Goal: Task Accomplishment & Management: Manage account settings

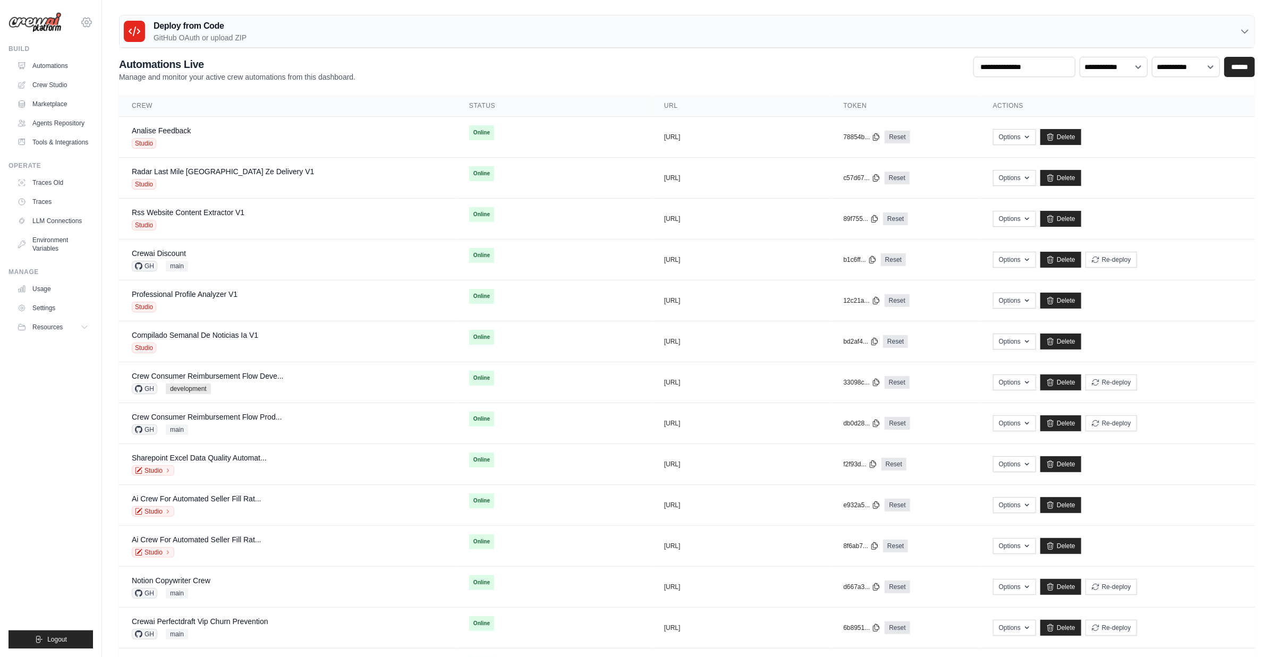
click at [89, 18] on icon at bounding box center [87, 22] width 10 height 9
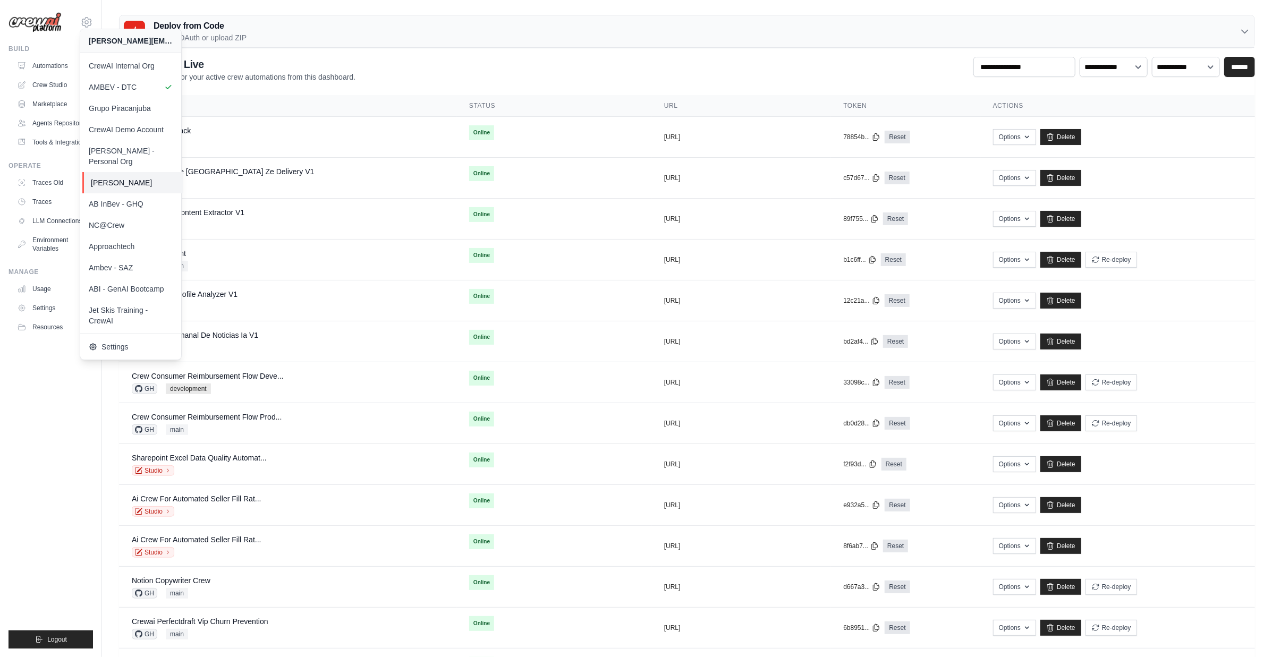
click at [155, 178] on span "[PERSON_NAME]" at bounding box center [133, 183] width 84 height 11
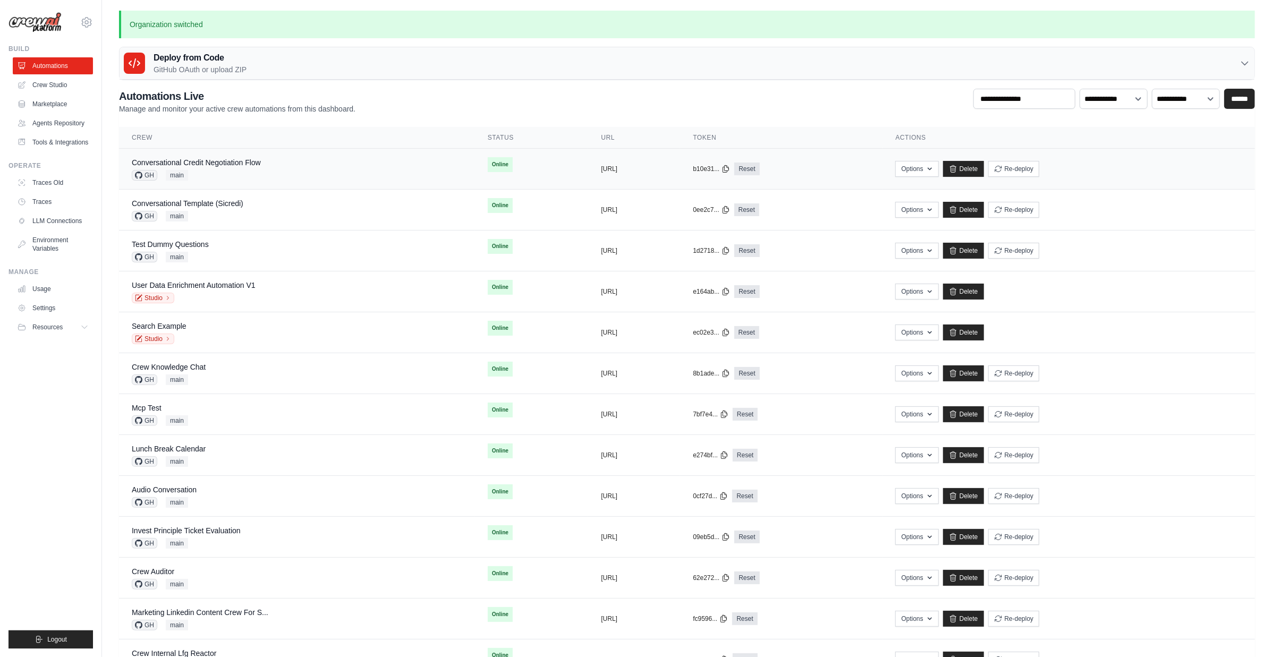
click at [214, 172] on div "GH main" at bounding box center [196, 175] width 129 height 11
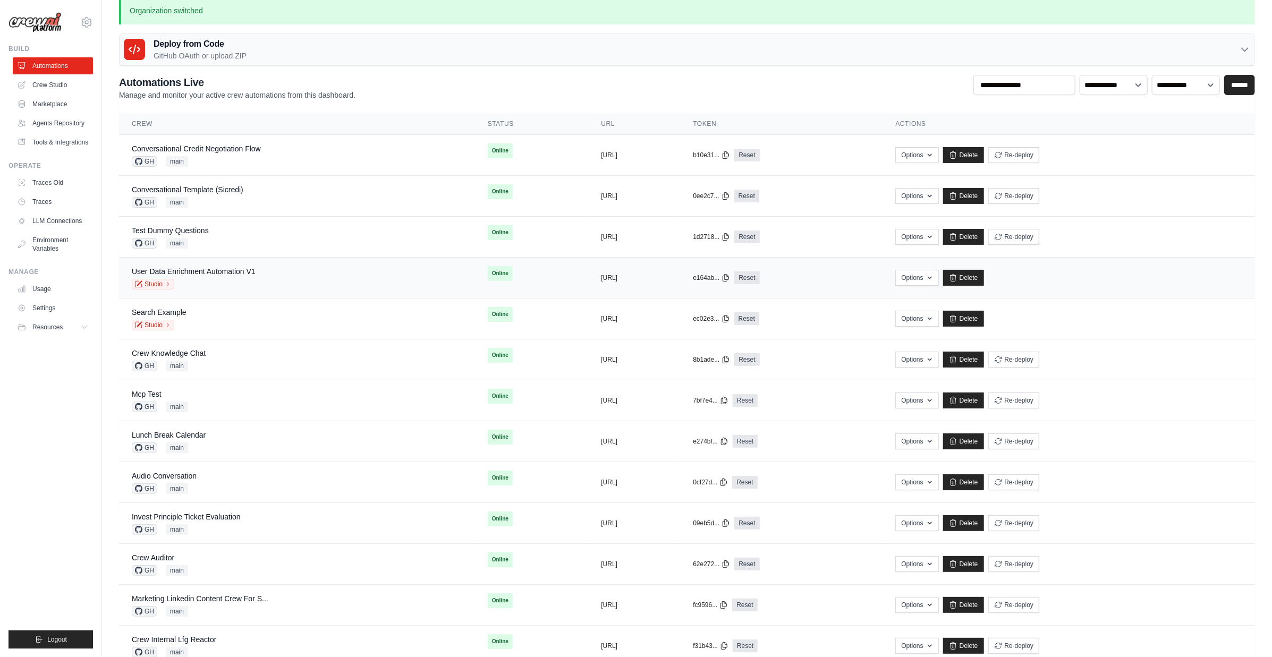
scroll to position [45, 0]
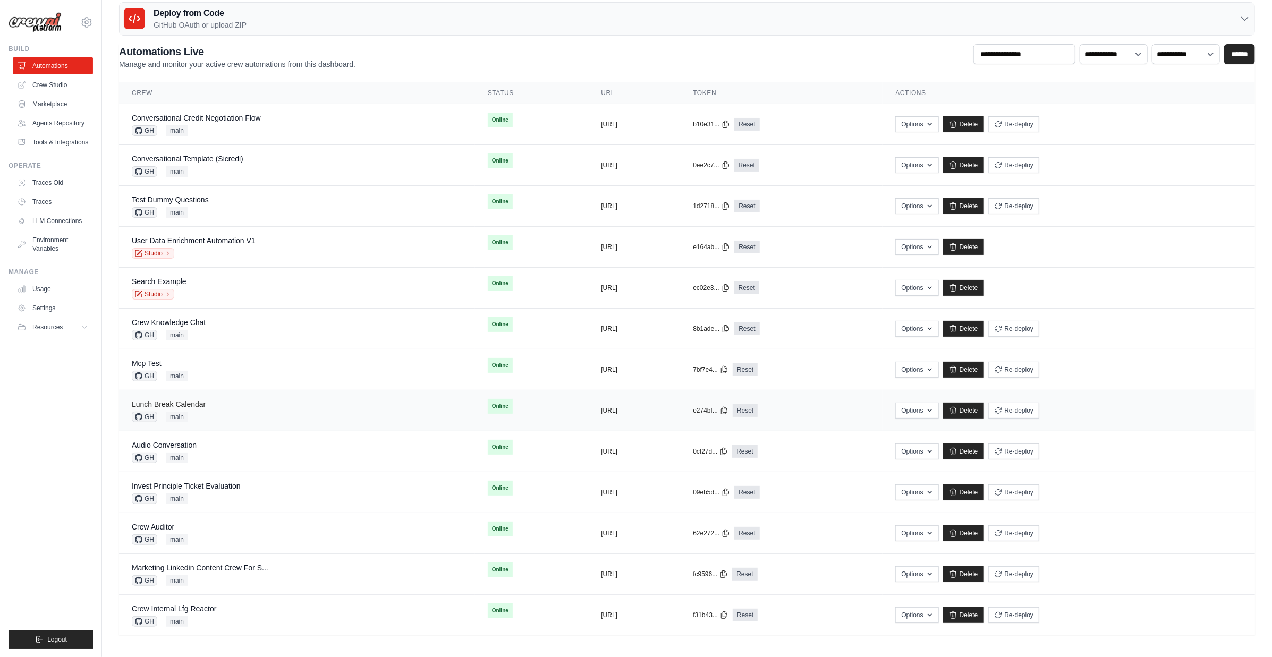
click at [193, 402] on link "Lunch Break Calendar" at bounding box center [169, 404] width 74 height 9
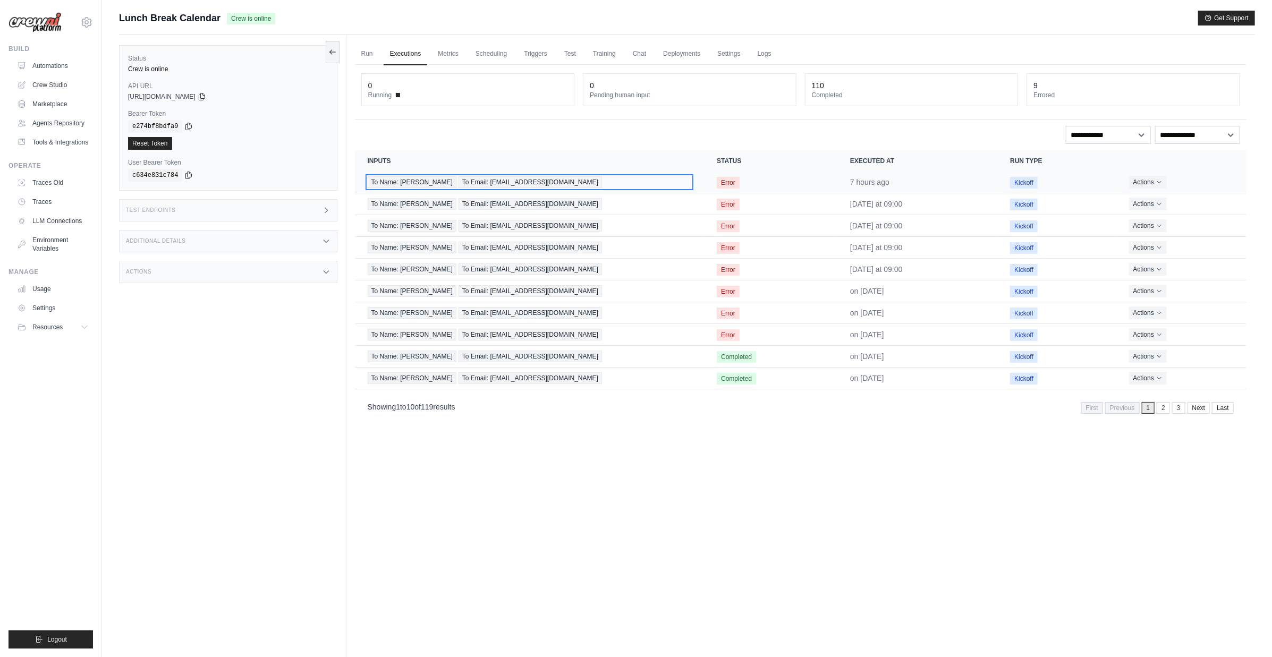
click at [474, 186] on span "To Email: [EMAIL_ADDRESS][DOMAIN_NAME]" at bounding box center [531, 182] width 144 height 12
click at [534, 58] on link "Triggers" at bounding box center [536, 54] width 36 height 22
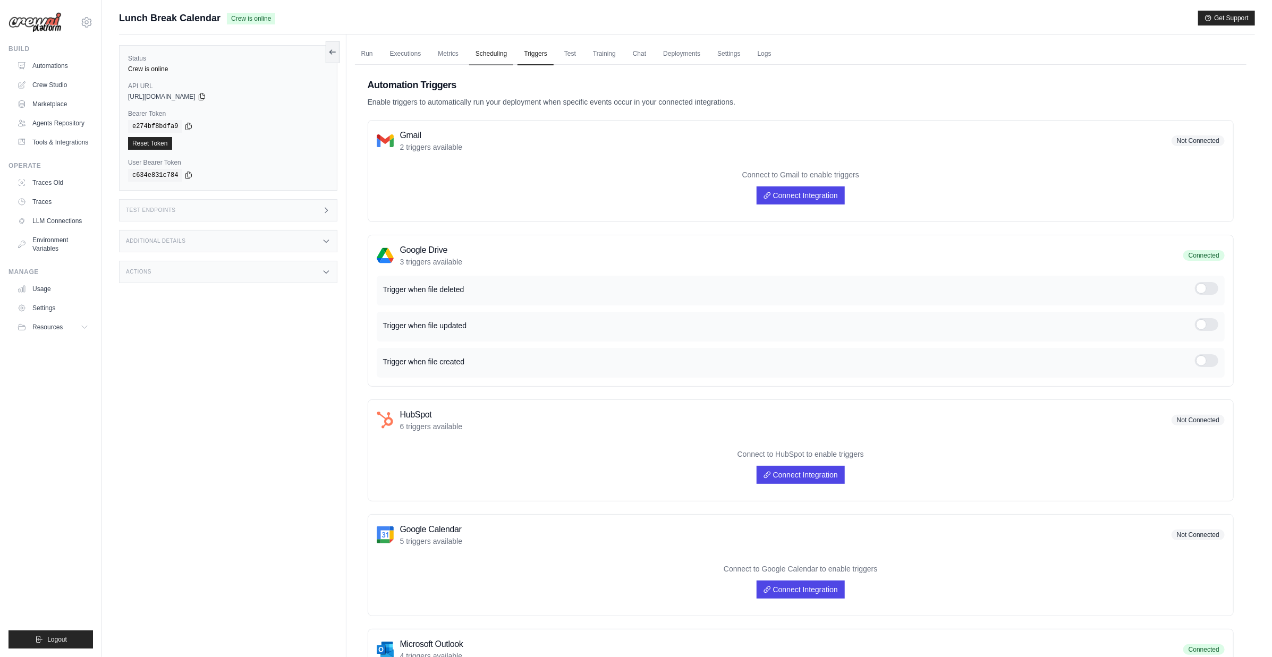
click at [498, 55] on link "Scheduling" at bounding box center [491, 54] width 44 height 22
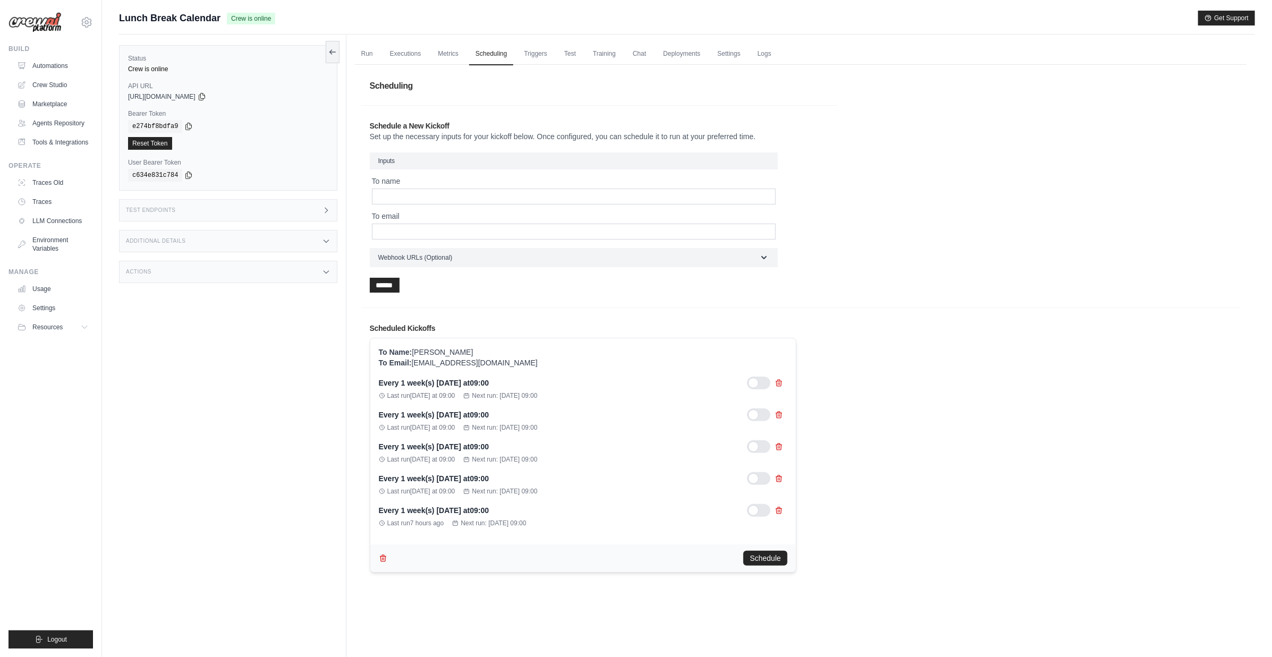
click at [766, 383] on div at bounding box center [758, 383] width 23 height 13
click at [749, 406] on div "Every 1 week(s) on Thursday at 09:00 Last run Thursday at 09:00 Next run: Oct 0…" at bounding box center [583, 452] width 409 height 151
click at [755, 415] on div at bounding box center [758, 415] width 23 height 13
click at [764, 444] on div at bounding box center [758, 447] width 23 height 13
click at [764, 474] on div at bounding box center [758, 478] width 23 height 13
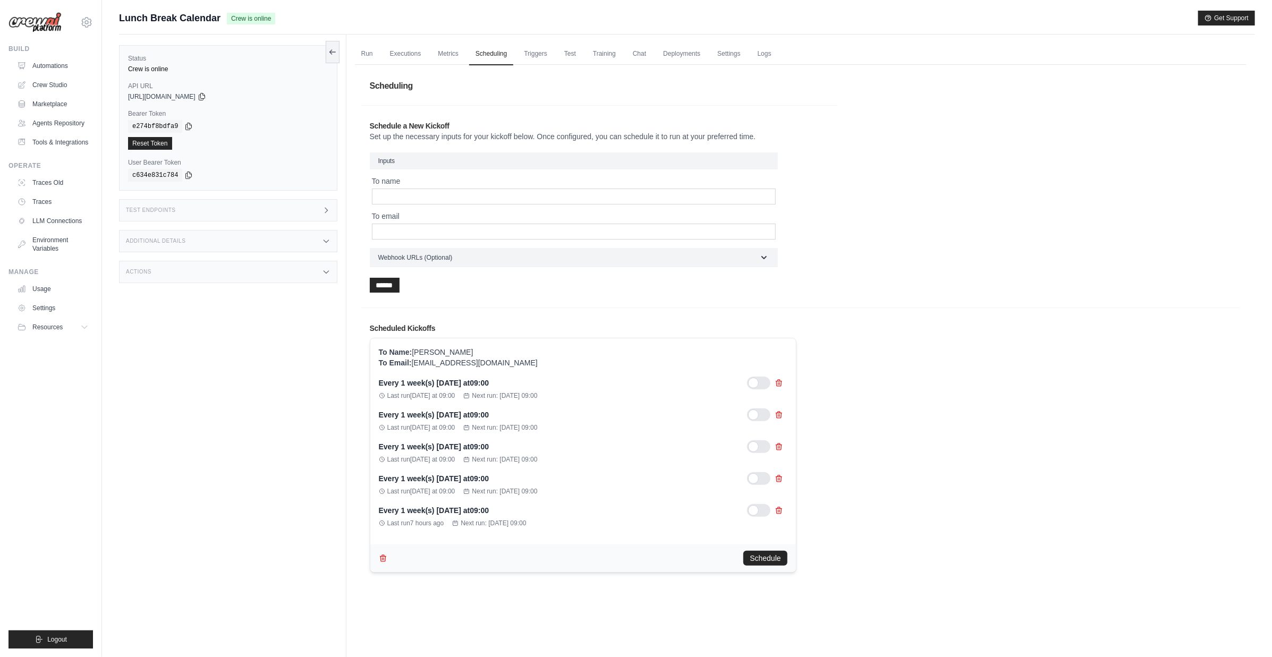
click at [757, 508] on div at bounding box center [758, 510] width 23 height 13
click at [775, 558] on button "Schedule" at bounding box center [766, 558] width 44 height 15
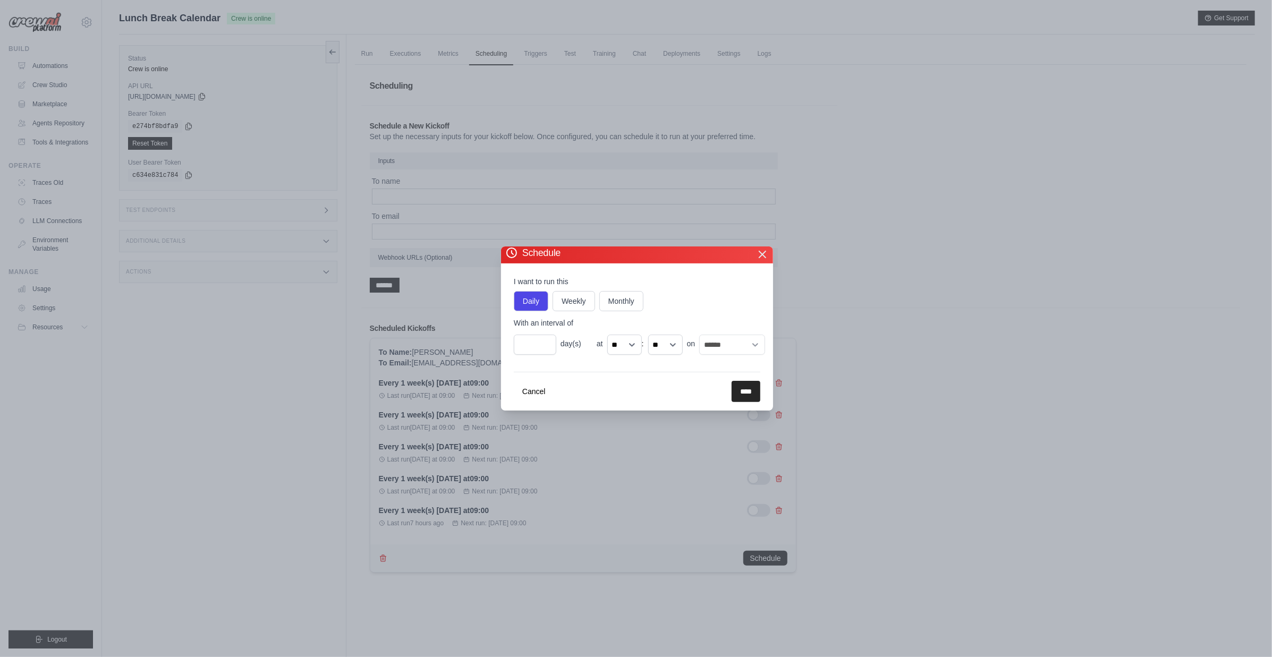
click at [764, 249] on icon "button" at bounding box center [762, 254] width 13 height 13
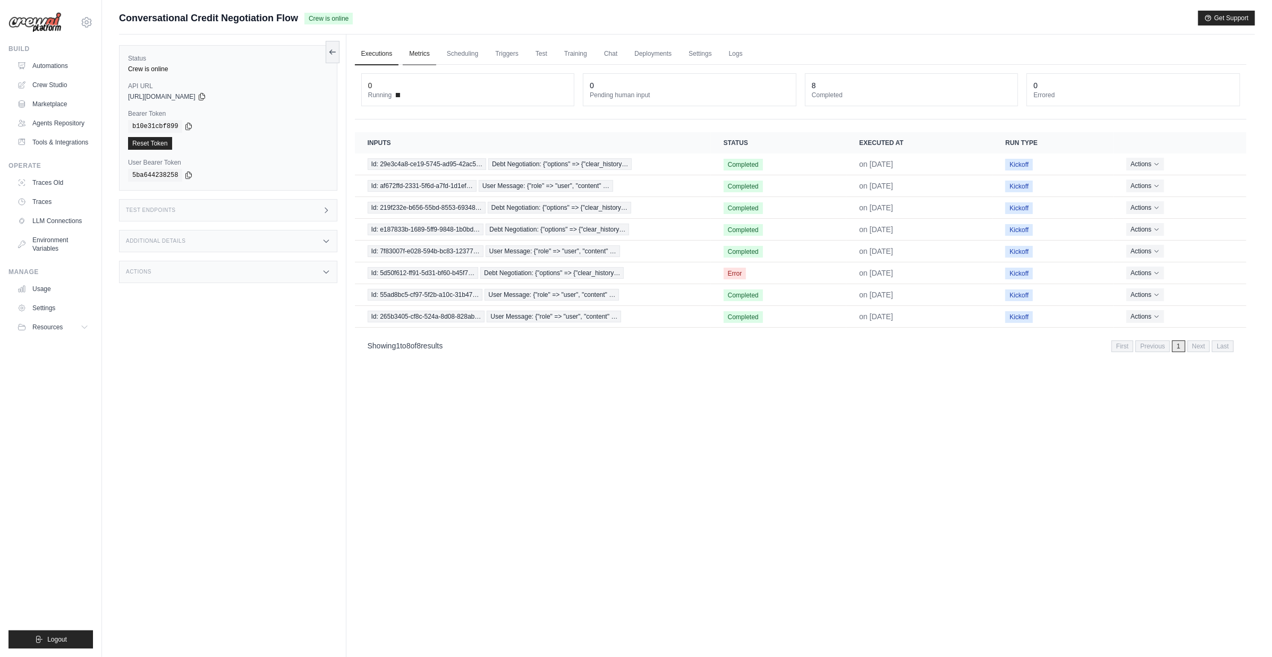
click at [426, 60] on link "Metrics" at bounding box center [419, 54] width 33 height 22
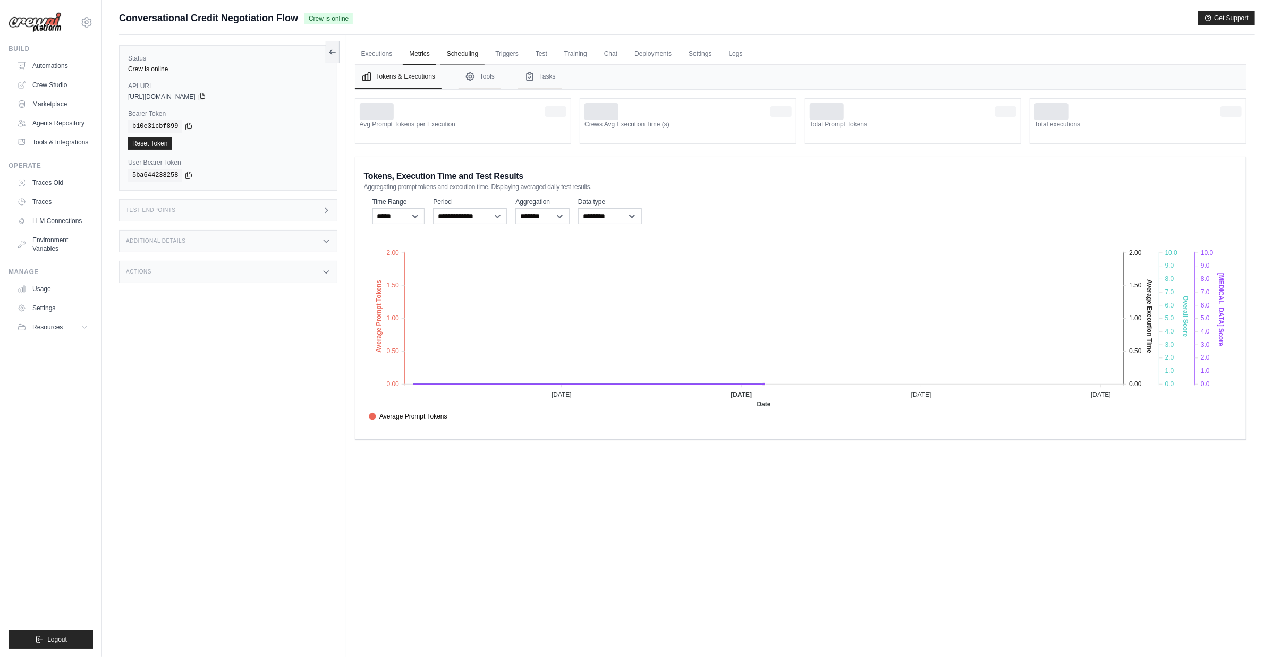
click at [452, 57] on link "Scheduling" at bounding box center [463, 54] width 44 height 22
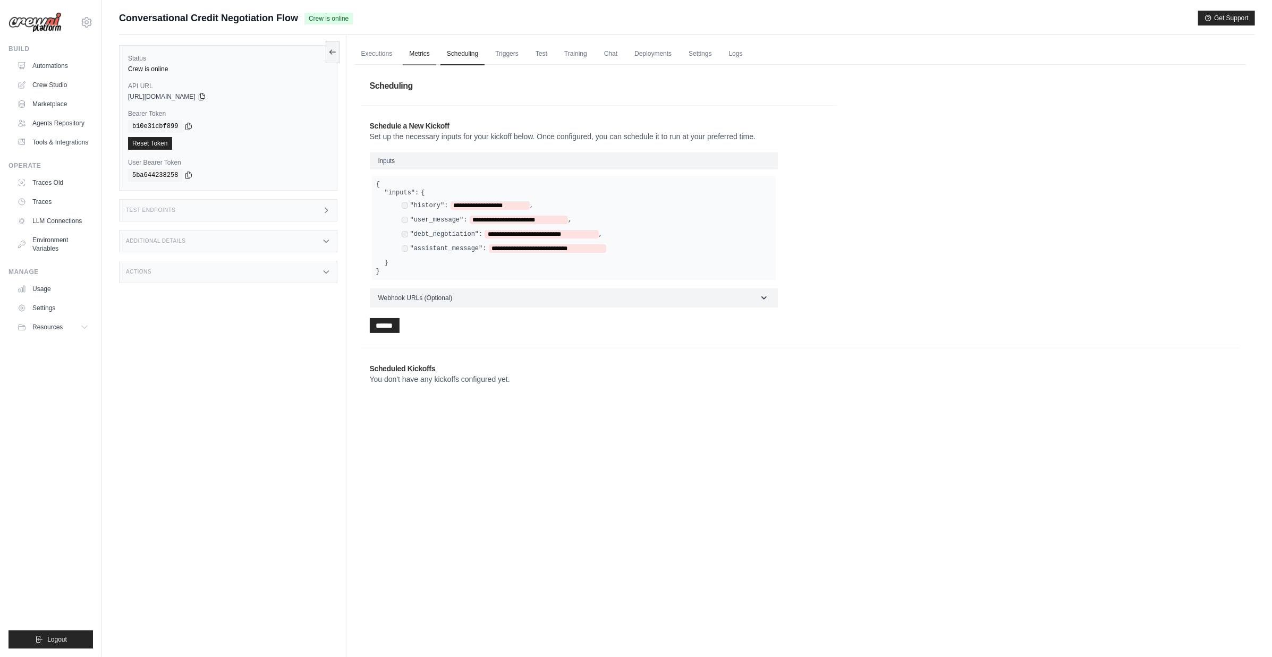
click at [416, 55] on link "Metrics" at bounding box center [419, 54] width 33 height 22
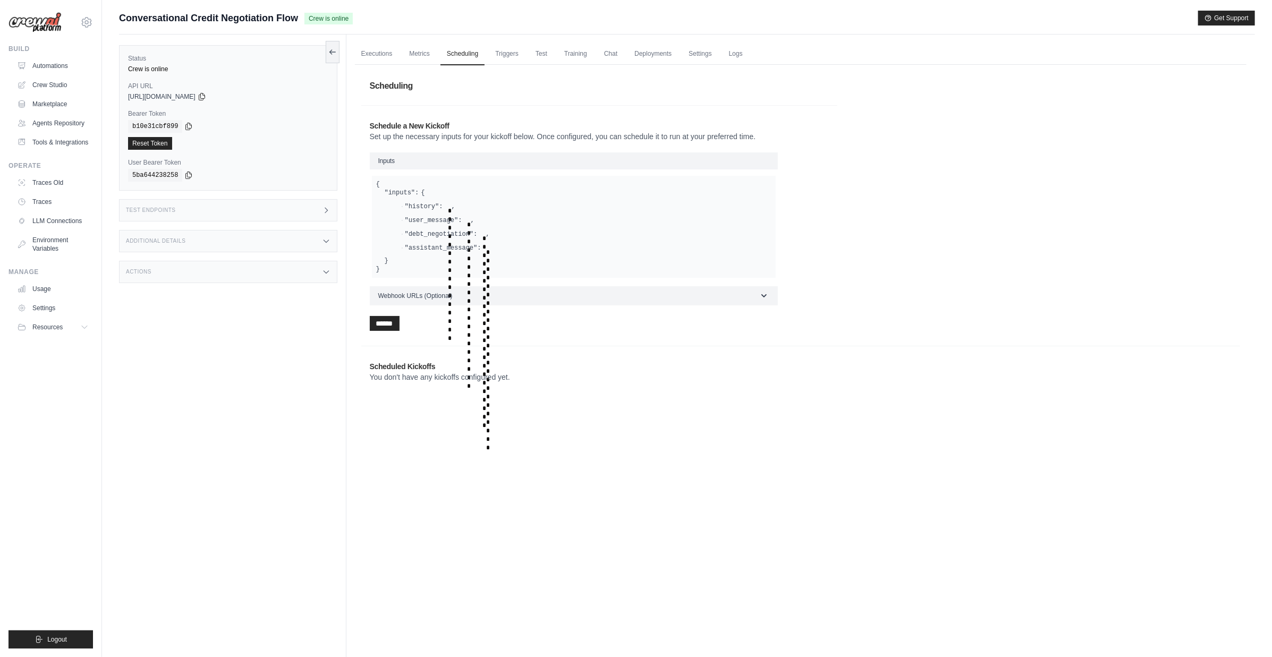
scroll to position [45, 0]
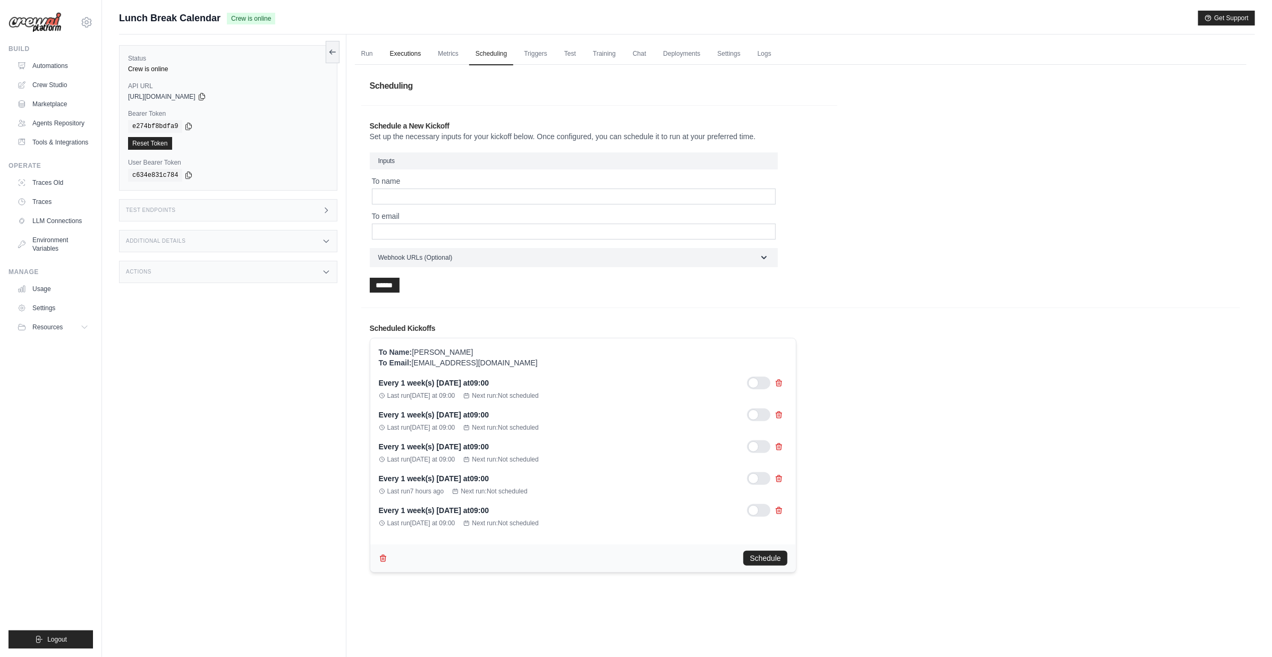
click at [410, 54] on link "Executions" at bounding box center [406, 54] width 44 height 22
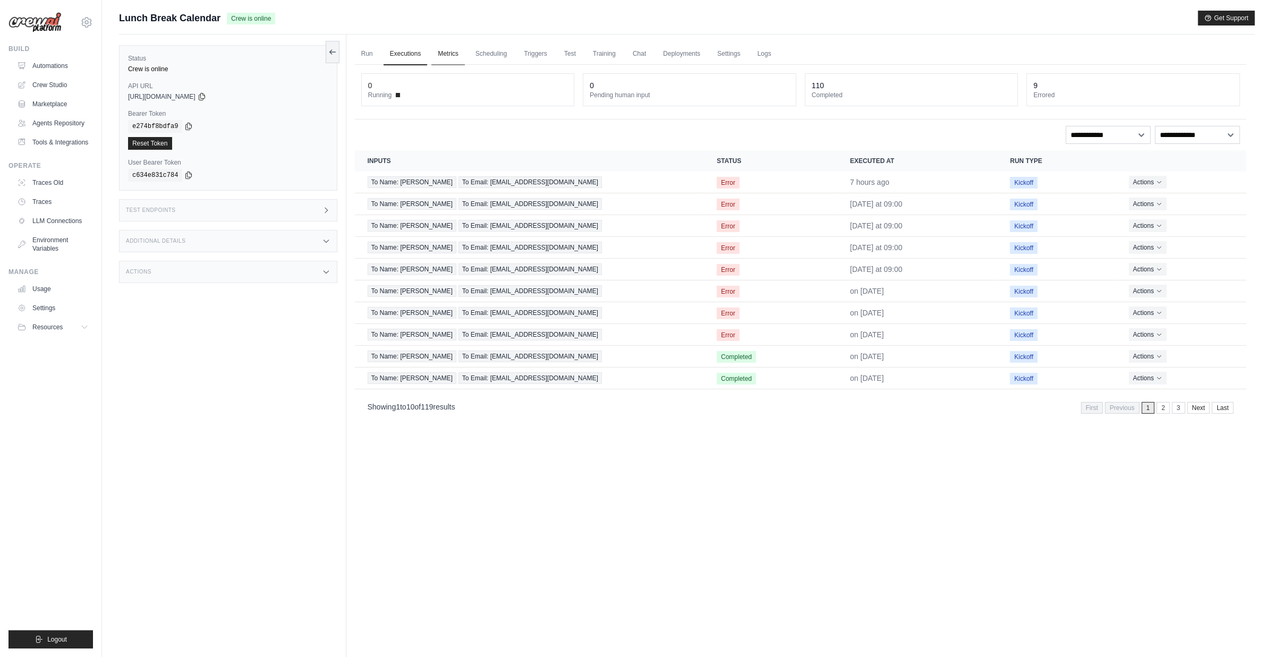
click at [451, 53] on link "Metrics" at bounding box center [448, 54] width 33 height 22
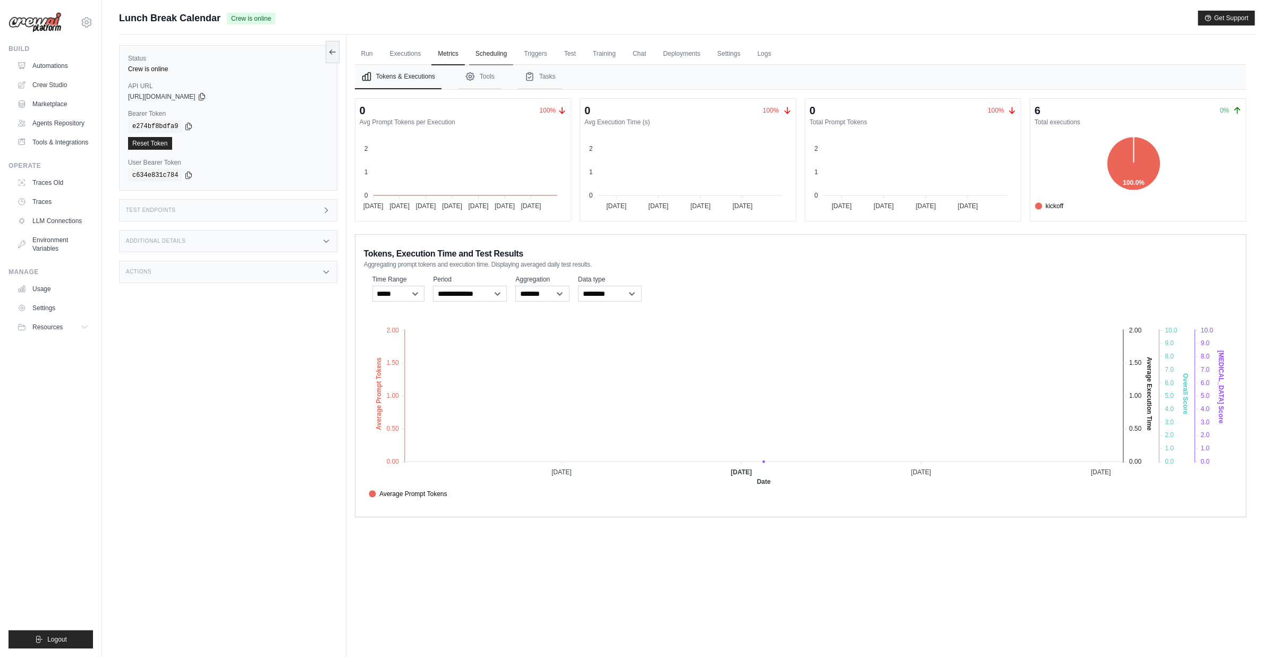
click at [502, 51] on link "Scheduling" at bounding box center [491, 54] width 44 height 22
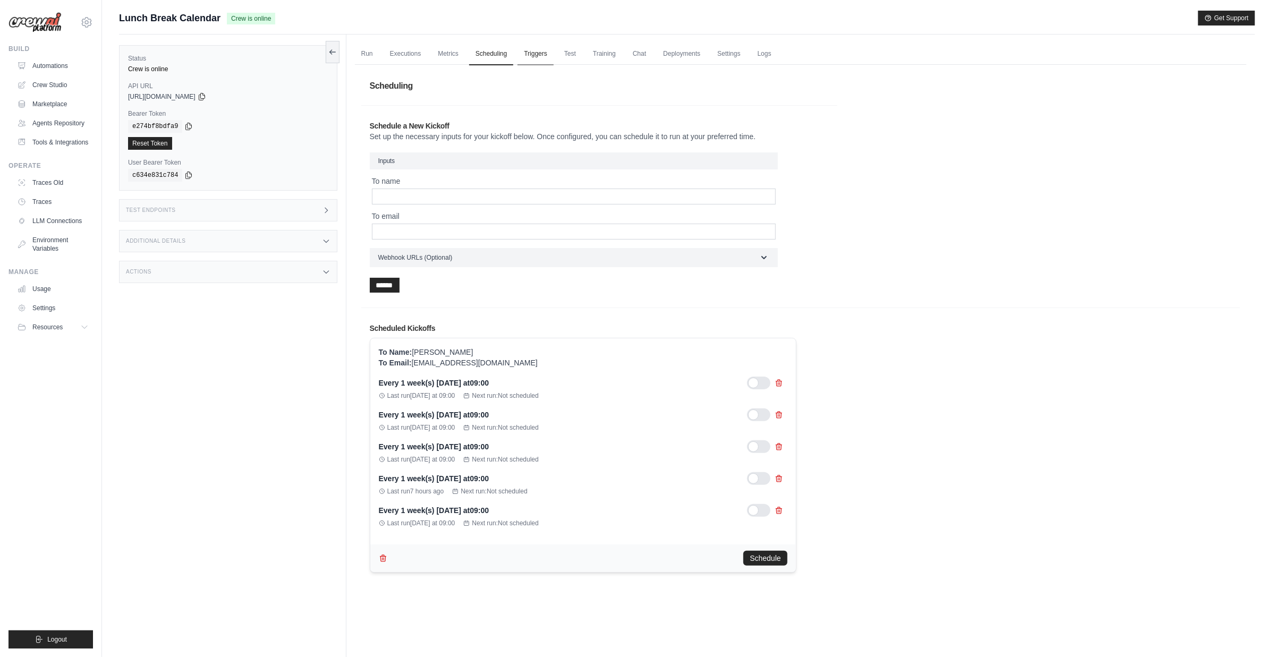
click at [541, 53] on link "Triggers" at bounding box center [536, 54] width 36 height 22
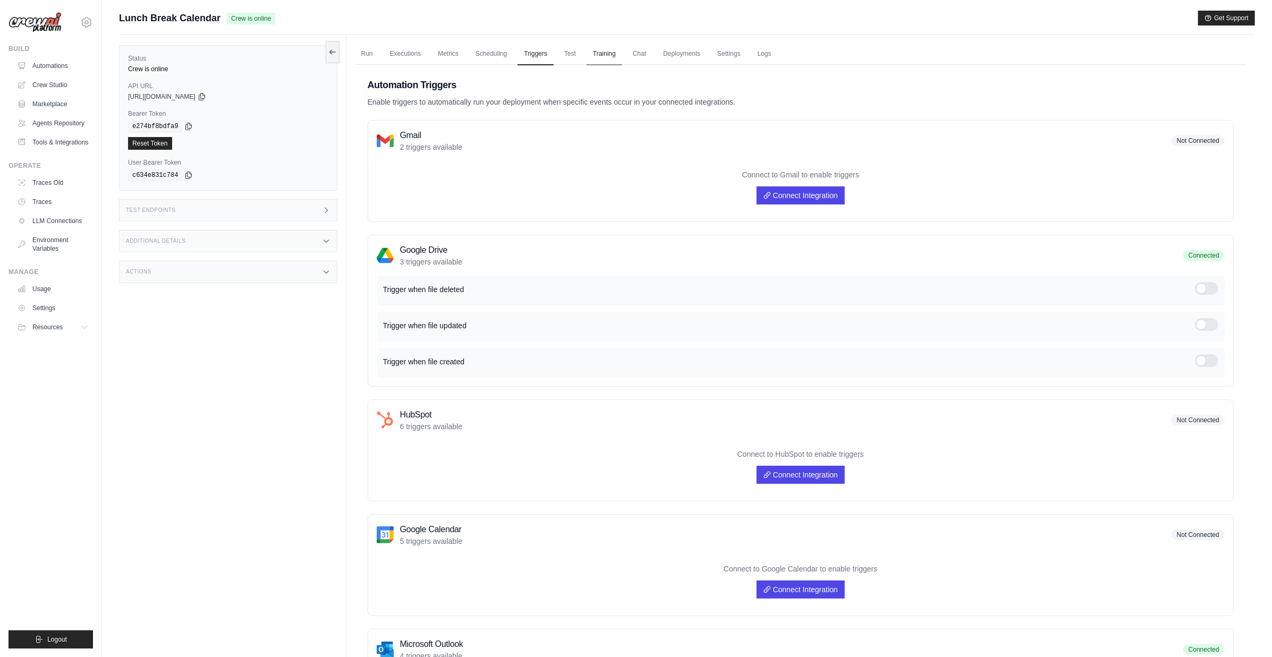
click at [604, 59] on link "Training" at bounding box center [605, 54] width 36 height 22
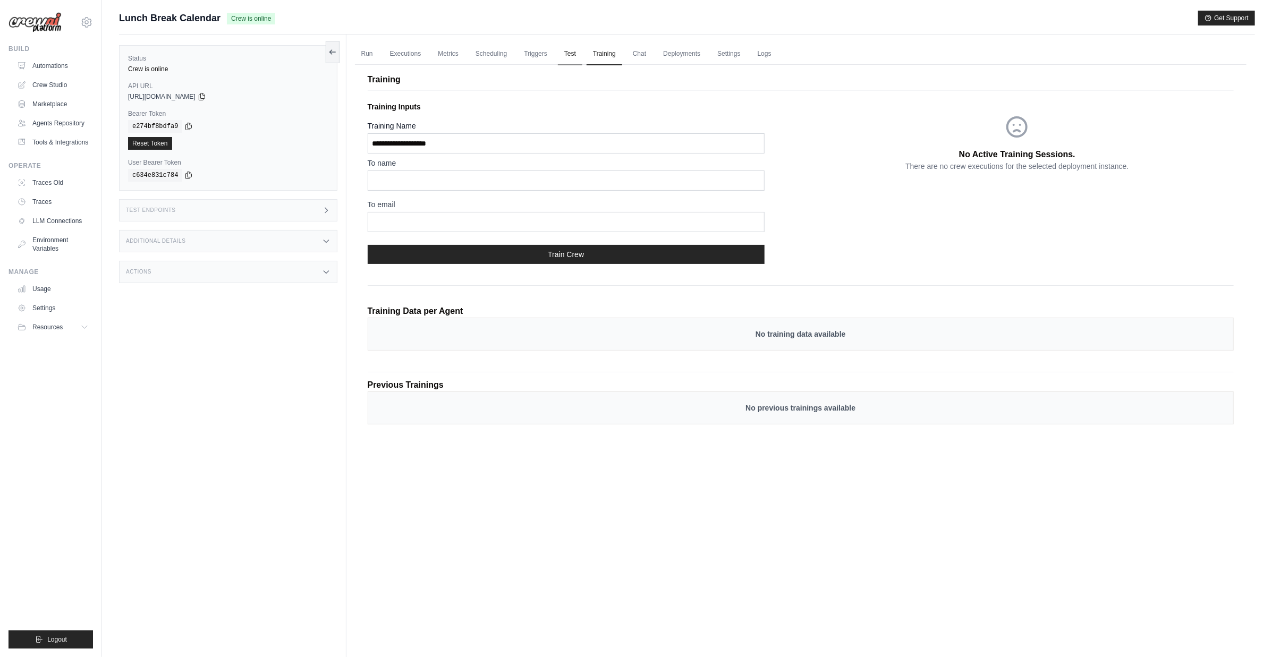
click at [569, 54] on link "Test" at bounding box center [570, 54] width 24 height 22
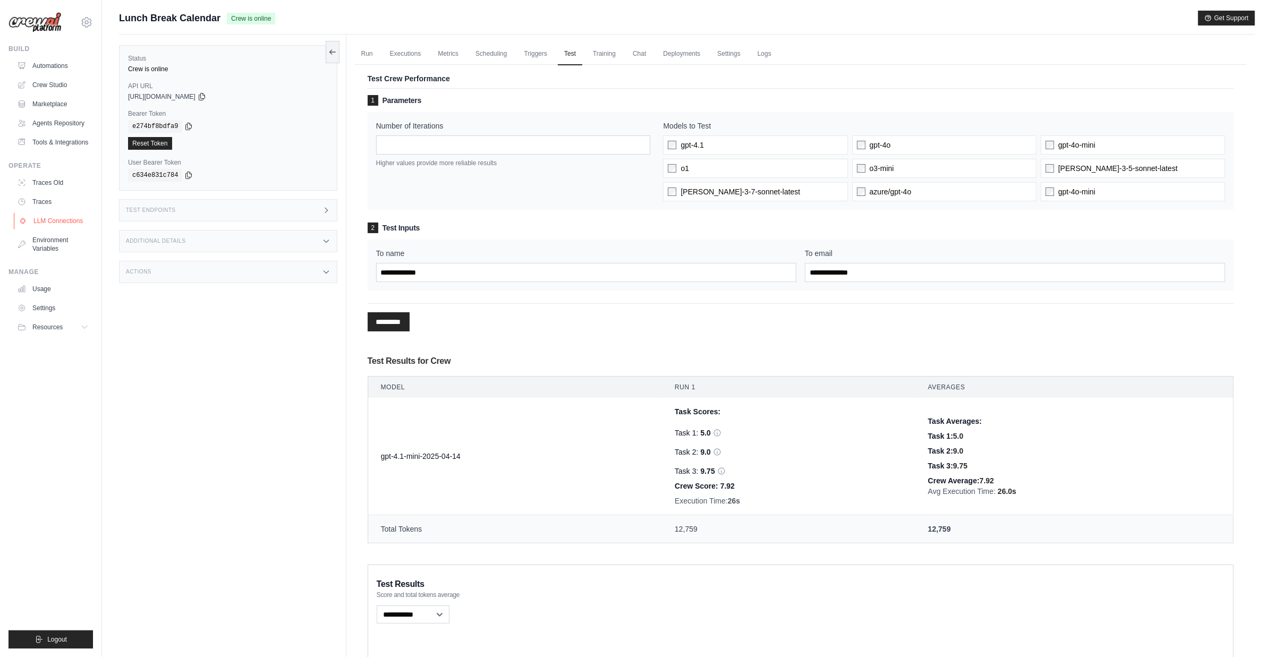
click at [74, 217] on link "LLM Connections" at bounding box center [54, 221] width 80 height 17
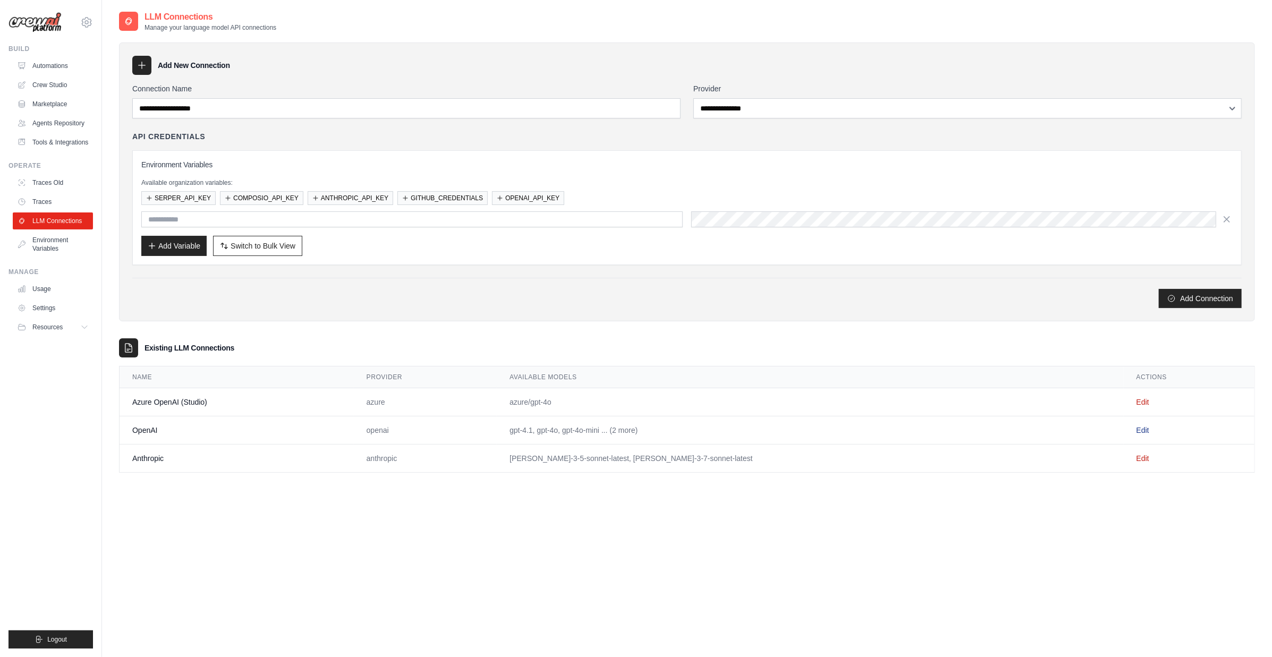
click at [1137, 431] on link "Edit" at bounding box center [1143, 430] width 13 height 9
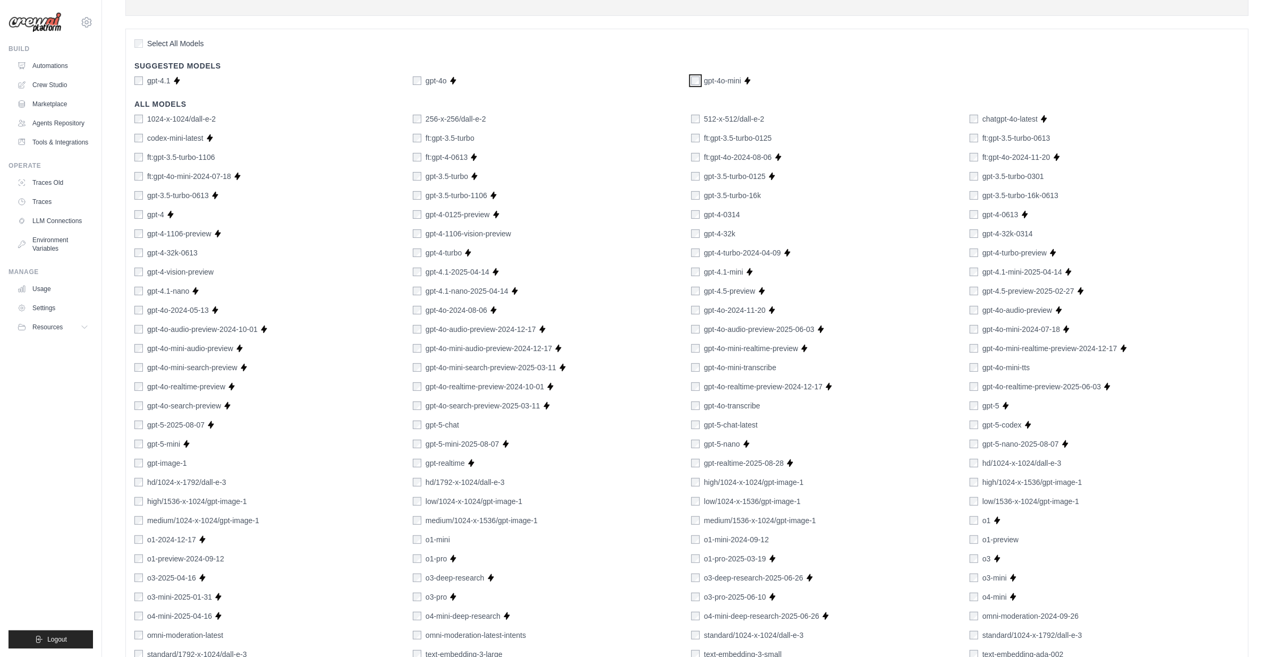
scroll to position [419, 0]
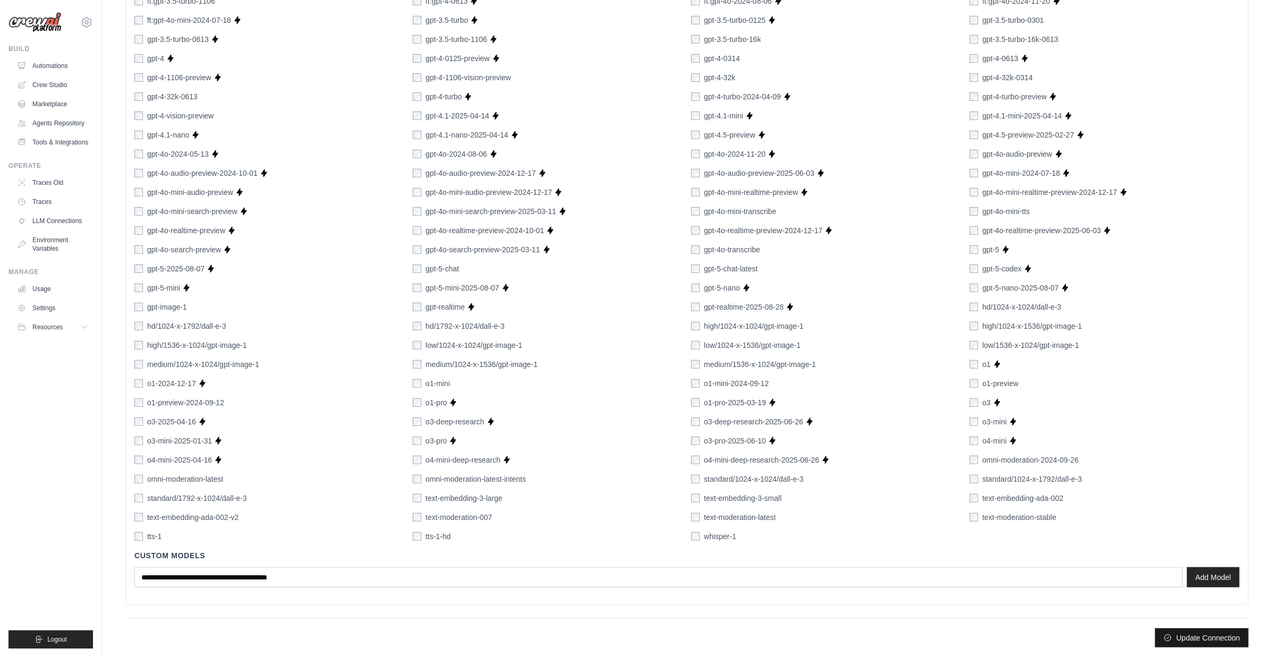
click at [1172, 641] on button "Update Connection" at bounding box center [1202, 638] width 94 height 19
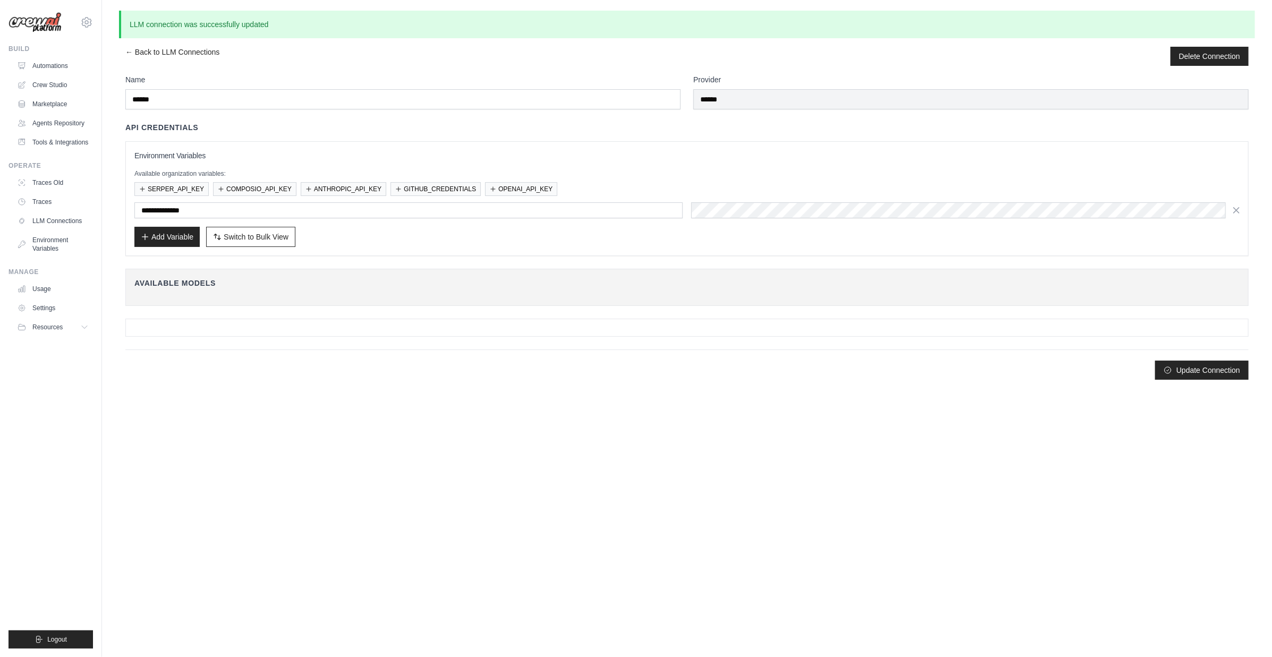
scroll to position [0, 0]
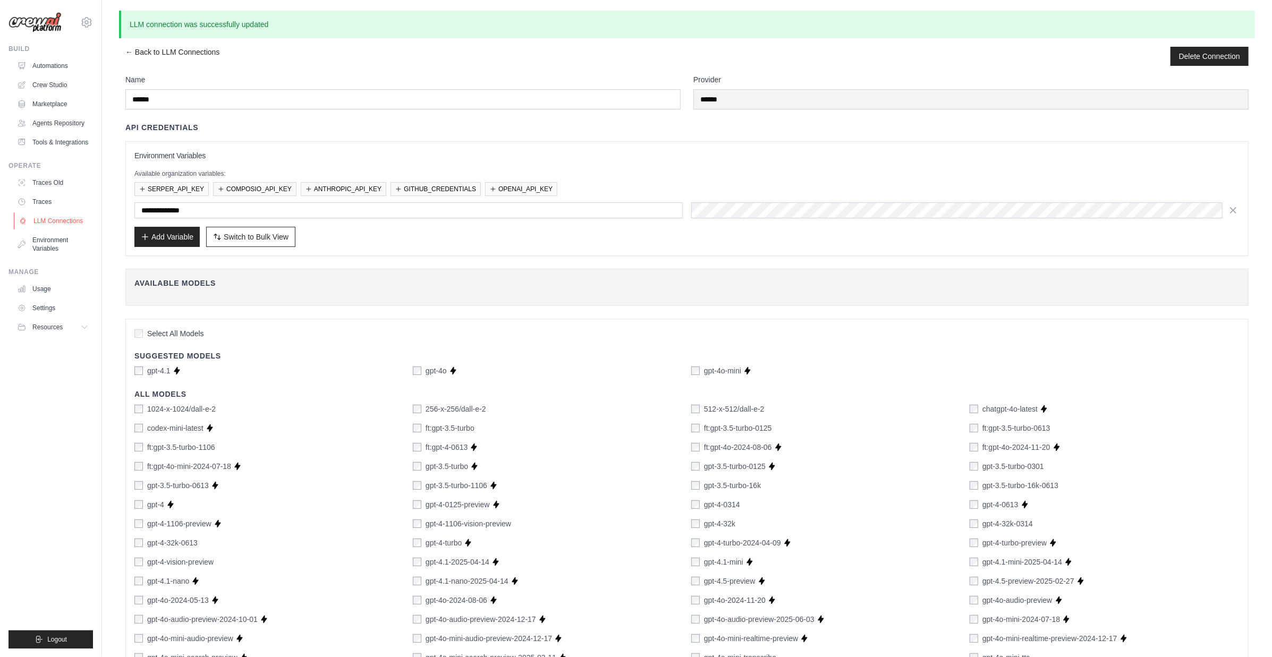
click at [58, 223] on link "LLM Connections" at bounding box center [54, 221] width 80 height 17
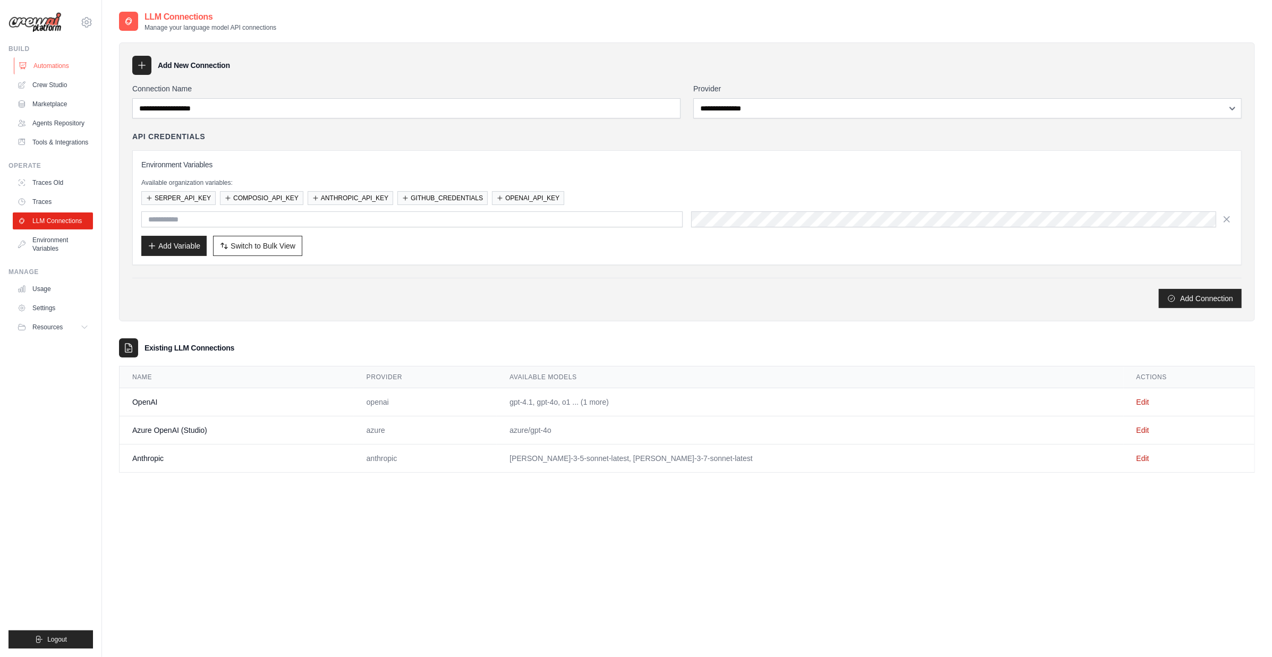
click at [55, 68] on link "Automations" at bounding box center [54, 65] width 80 height 17
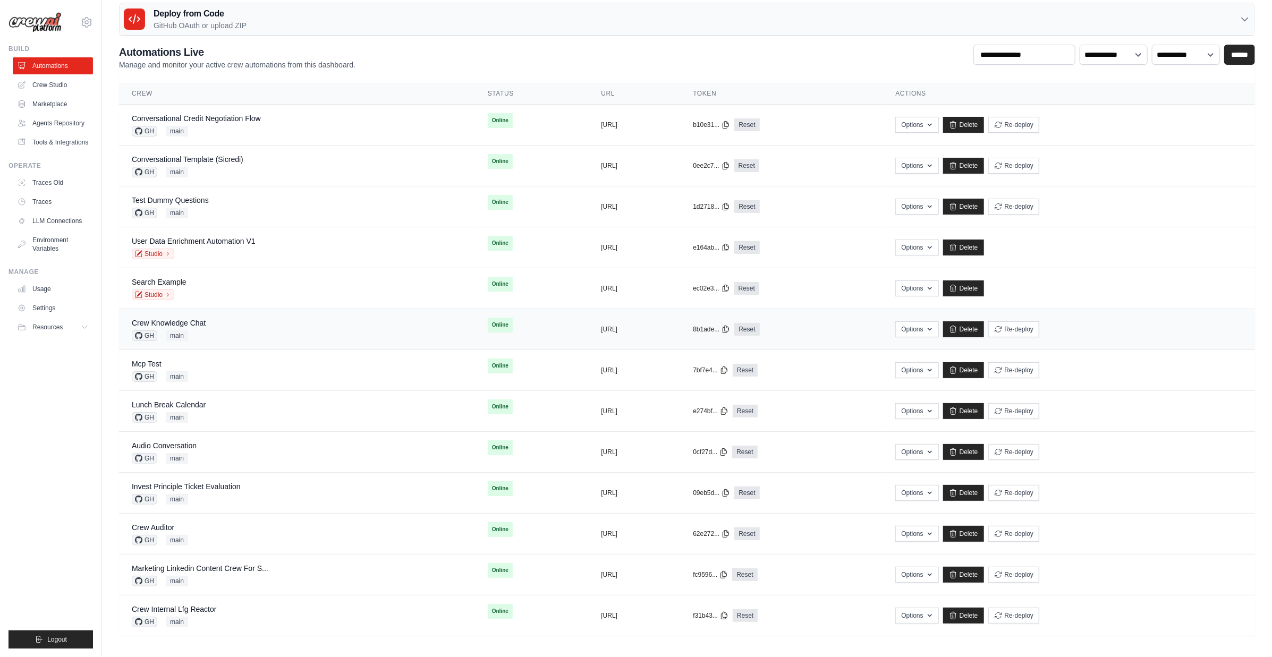
scroll to position [13, 0]
click at [217, 403] on div "Lunch Break Calendar GH main" at bounding box center [297, 410] width 331 height 23
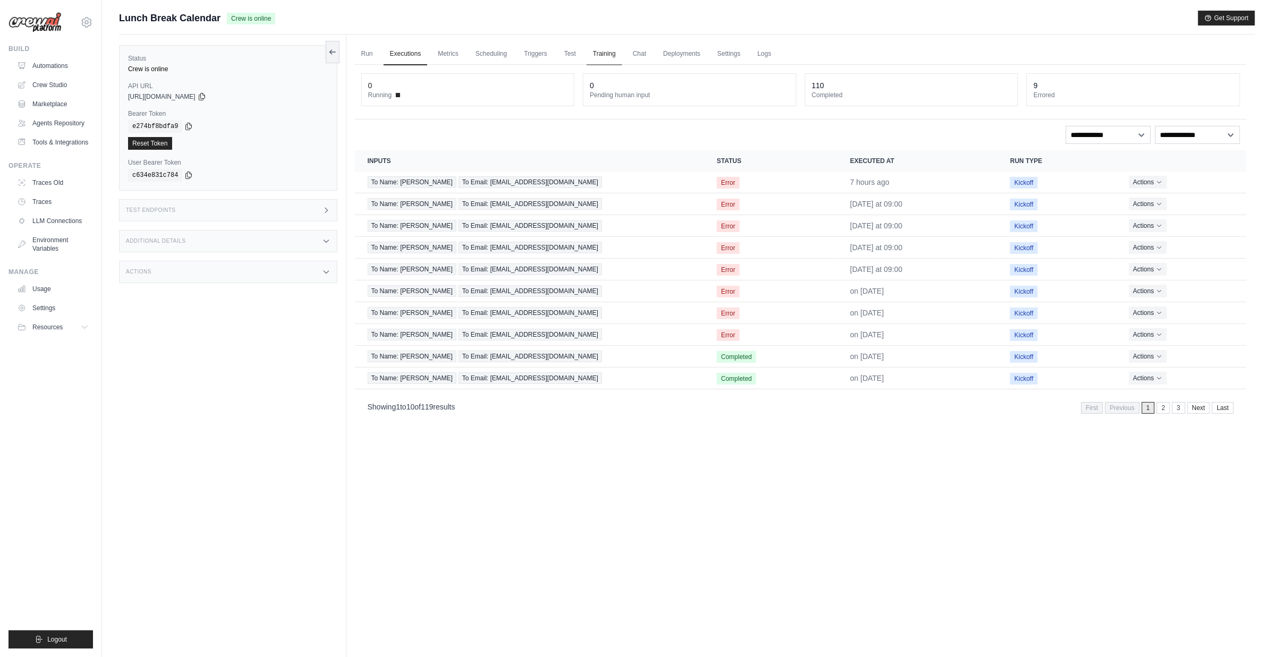
click at [602, 57] on link "Training" at bounding box center [605, 54] width 36 height 22
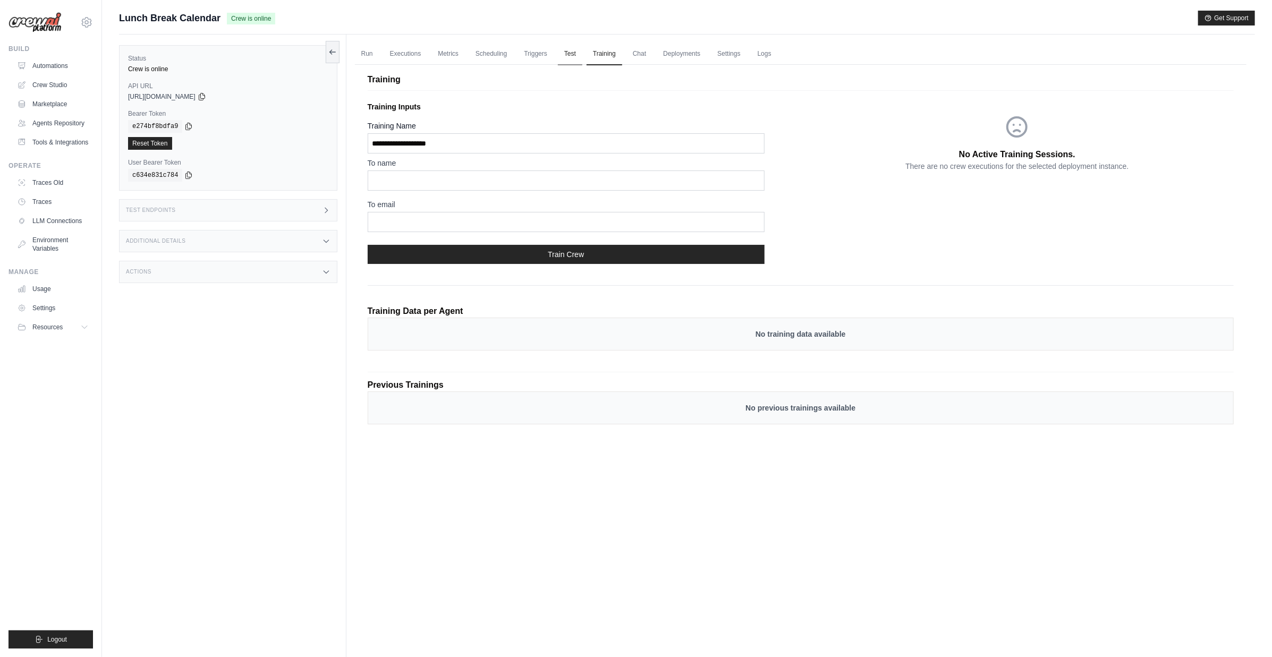
click at [562, 60] on link "Test" at bounding box center [570, 54] width 24 height 22
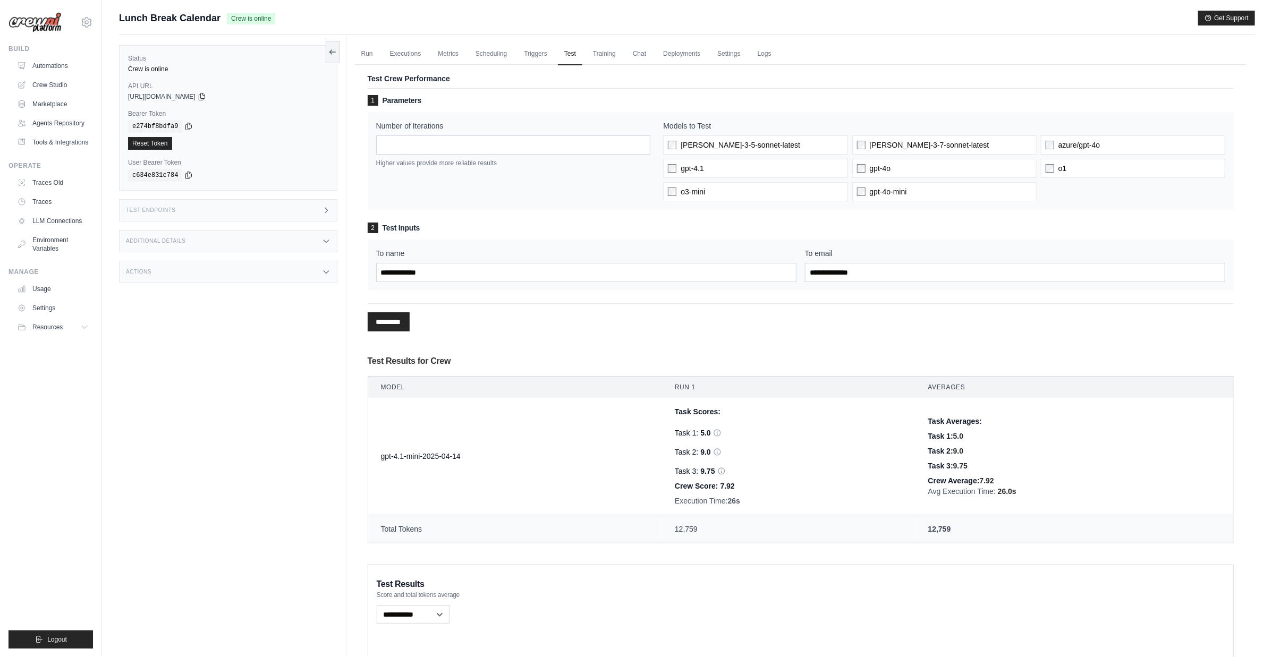
click at [415, 72] on div "Test Crew Performance 1 Parameters Number of Iterations * Higher values provide…" at bounding box center [801, 308] width 892 height 500
click at [415, 75] on p "Test Crew Performance" at bounding box center [801, 78] width 866 height 11
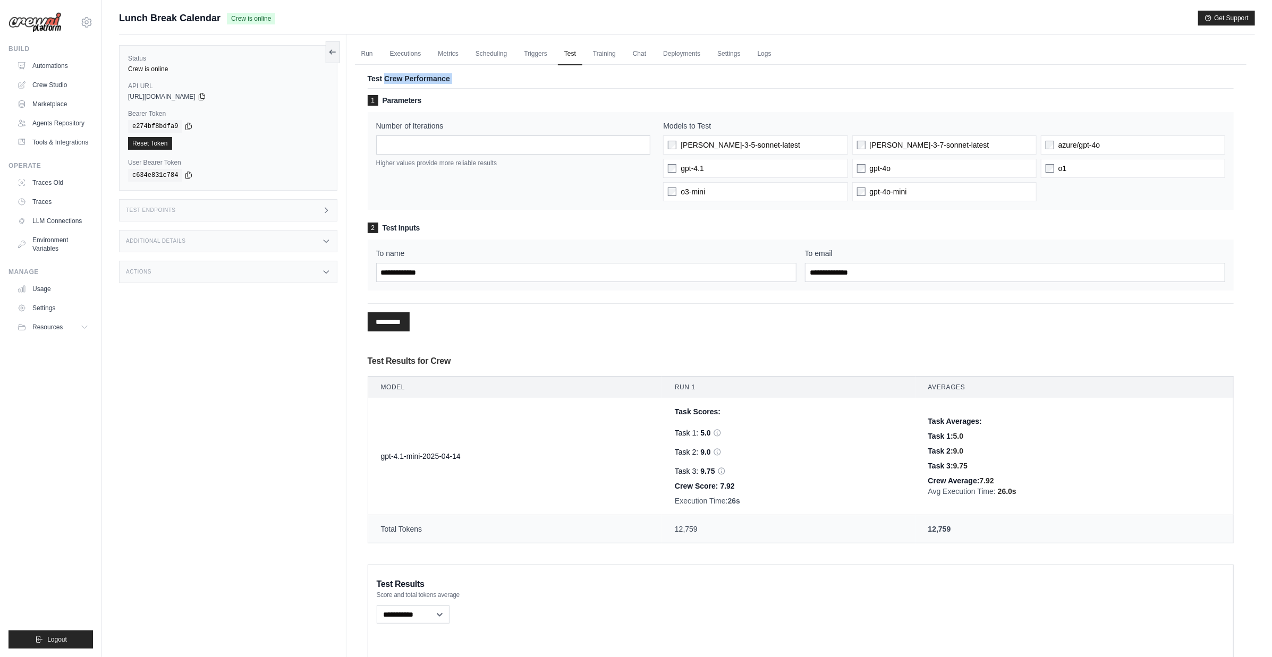
copy div "Test Crew Performance"
click at [499, 87] on div "Test Crew Performance 1 Parameters Number of Iterations * Higher values provide…" at bounding box center [801, 308] width 892 height 500
click at [60, 224] on link "LLM Connections" at bounding box center [54, 221] width 80 height 17
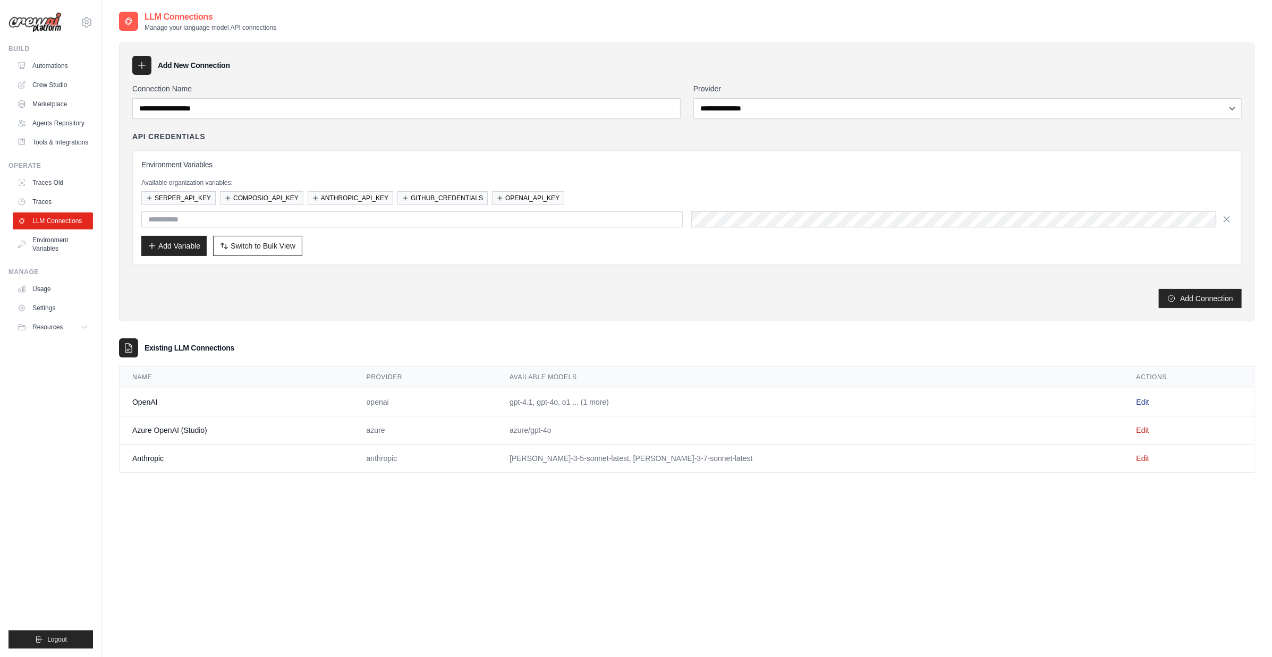
click at [1137, 404] on link "Edit" at bounding box center [1143, 402] width 13 height 9
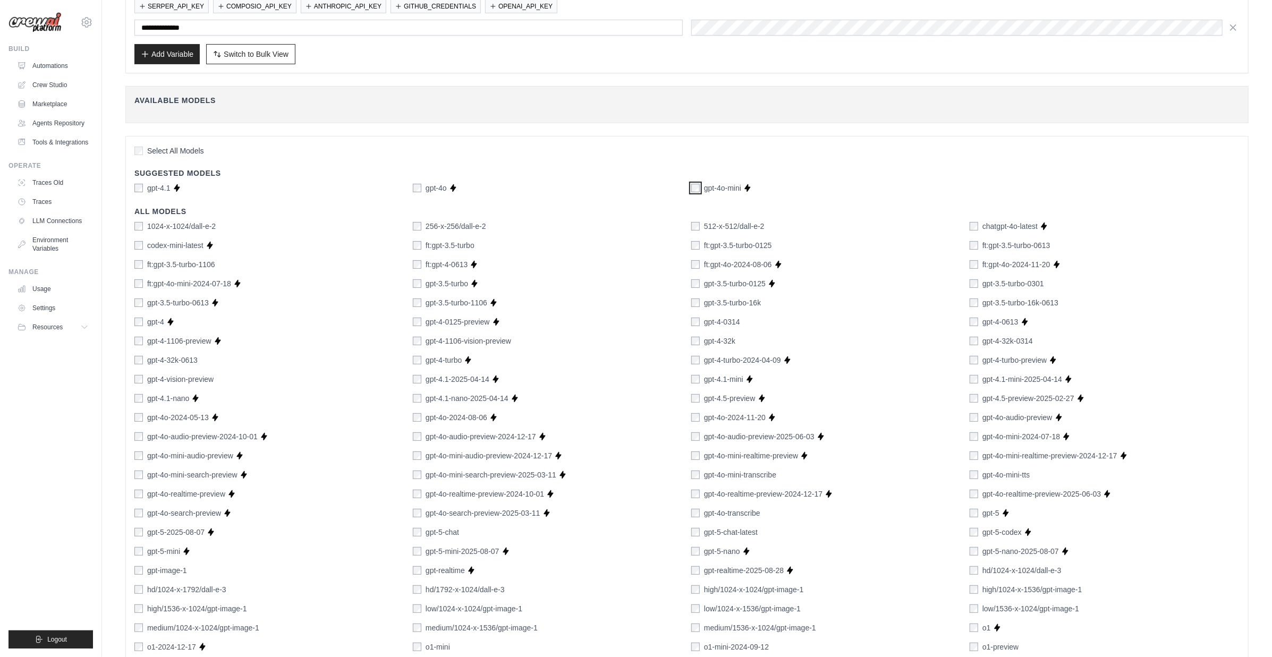
scroll to position [419, 0]
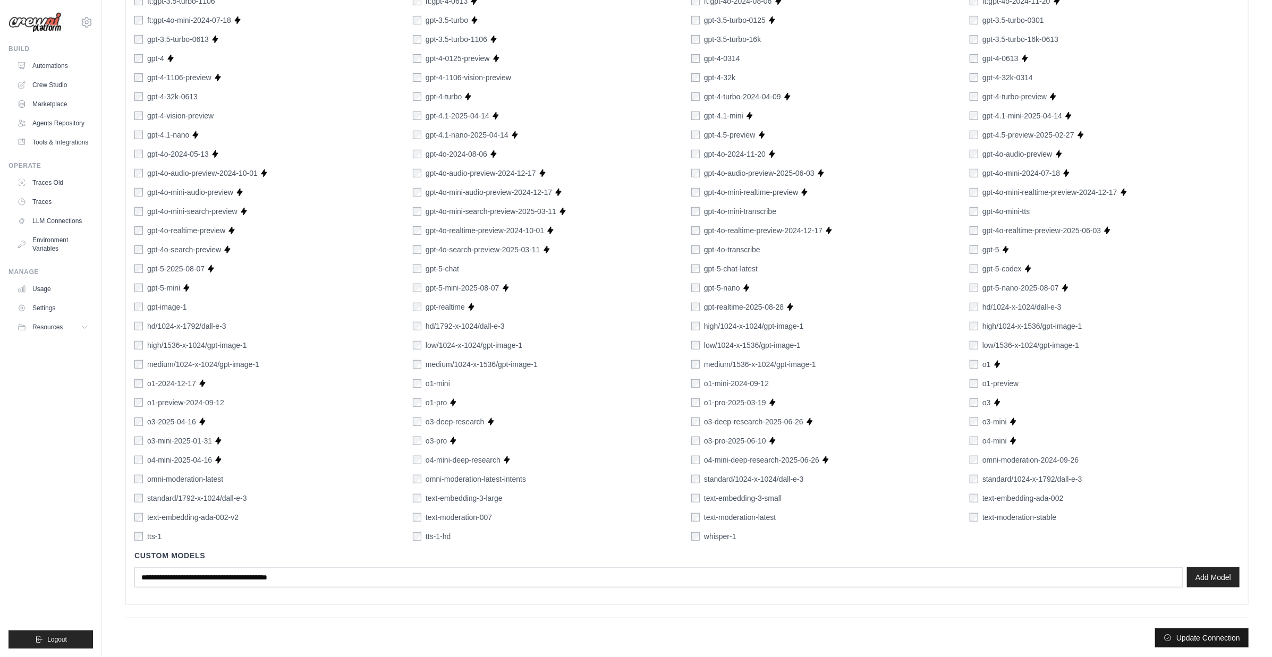
click at [1170, 638] on icon "submit" at bounding box center [1168, 638] width 9 height 9
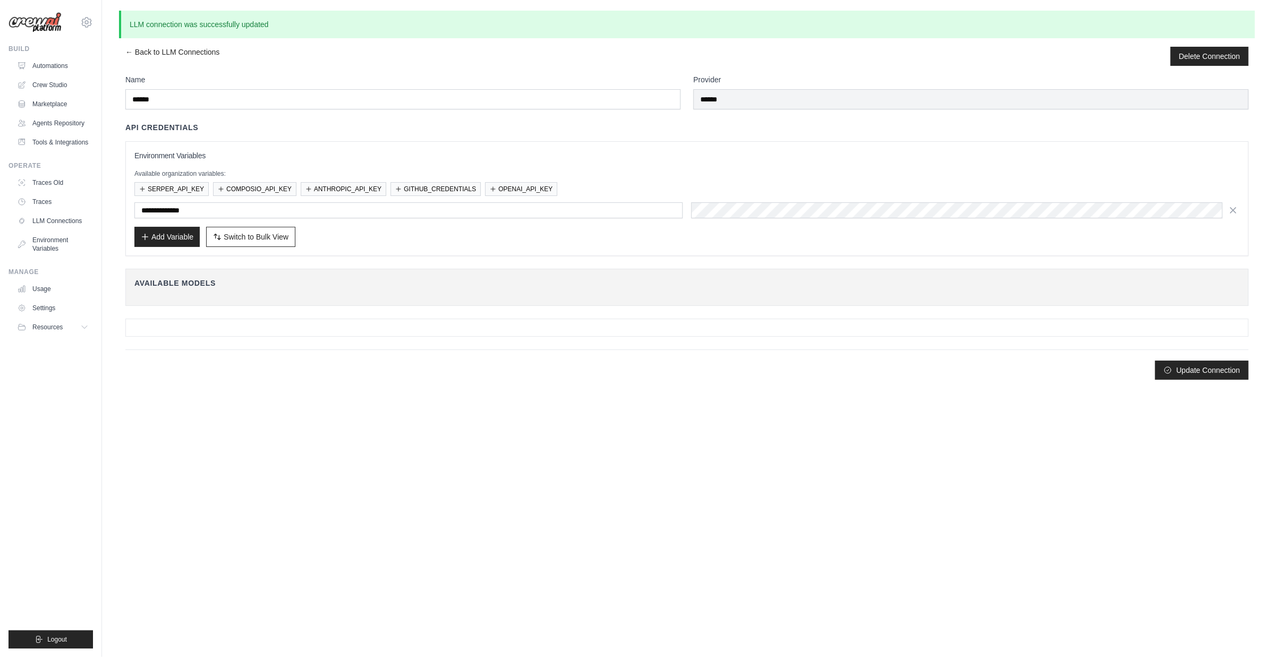
scroll to position [0, 0]
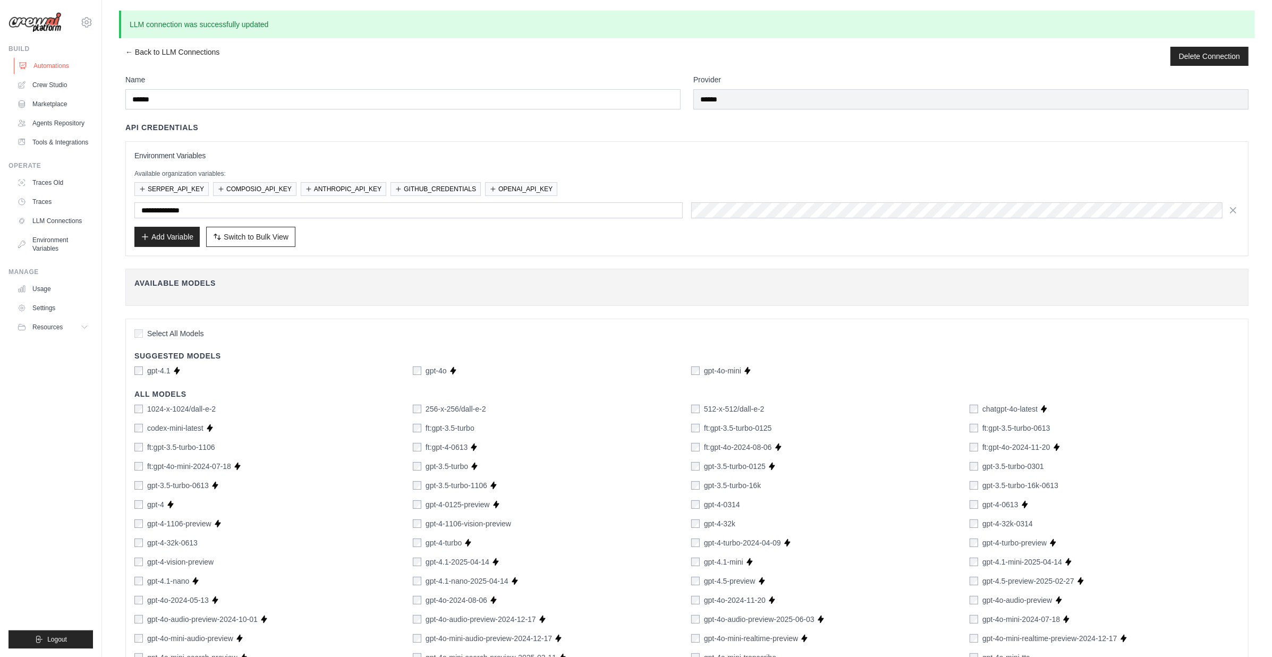
click at [63, 71] on link "Automations" at bounding box center [54, 65] width 80 height 17
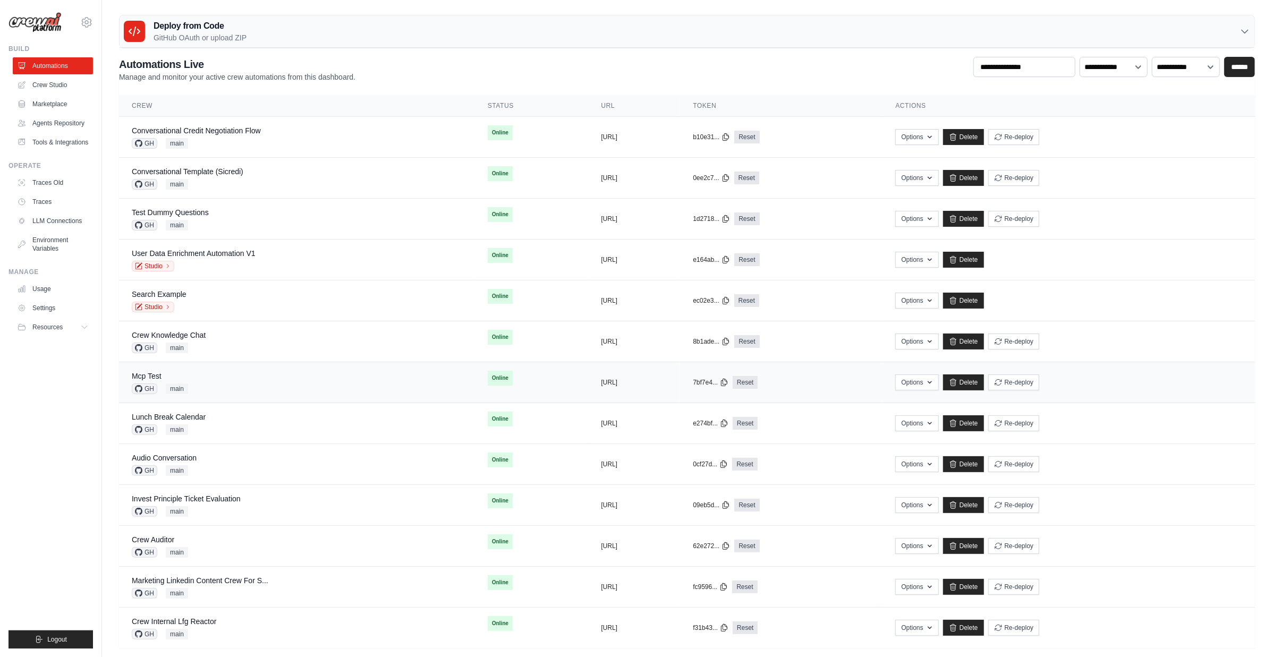
click at [175, 382] on div "Mcp Test GH main" at bounding box center [160, 382] width 56 height 23
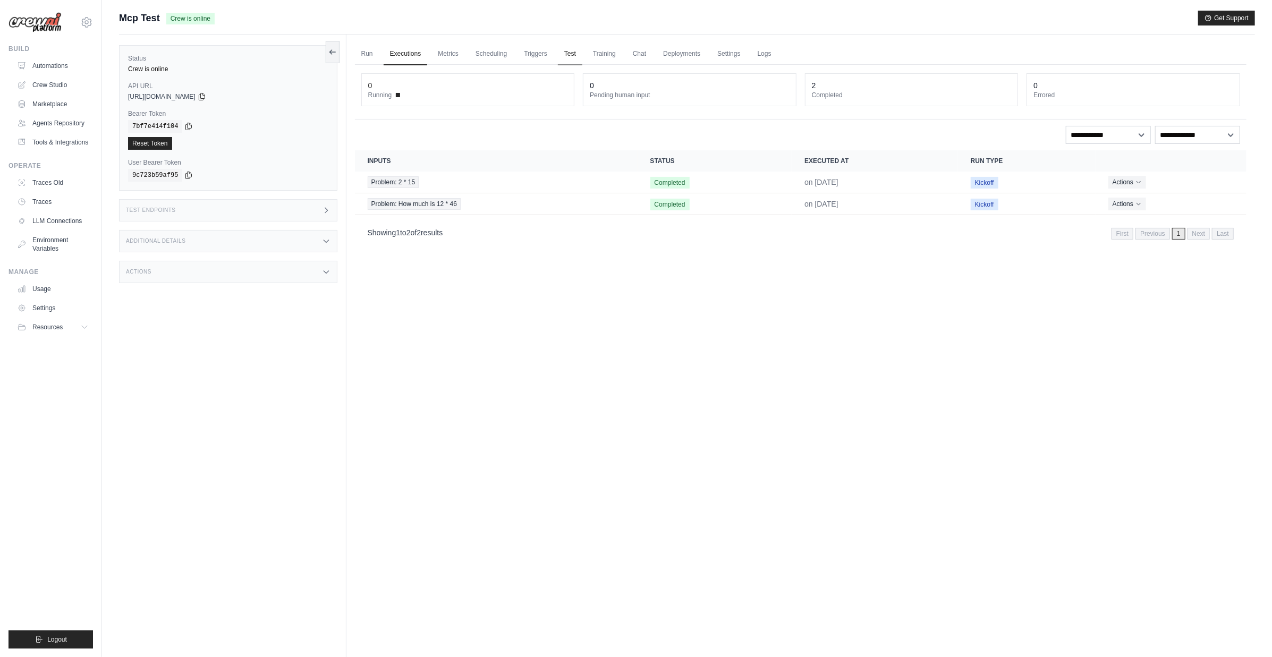
click at [571, 52] on link "Test" at bounding box center [570, 54] width 24 height 22
